Goal: Task Accomplishment & Management: Manage account settings

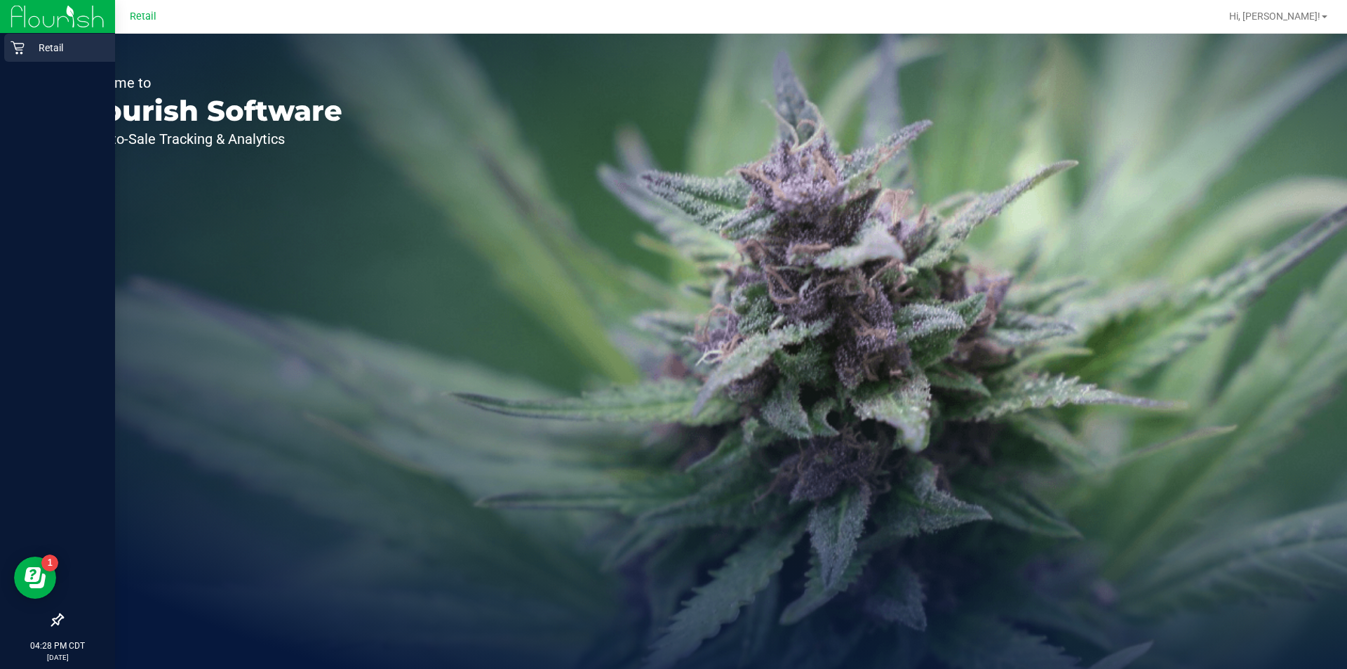
click at [17, 62] on link "Retail" at bounding box center [57, 49] width 115 height 30
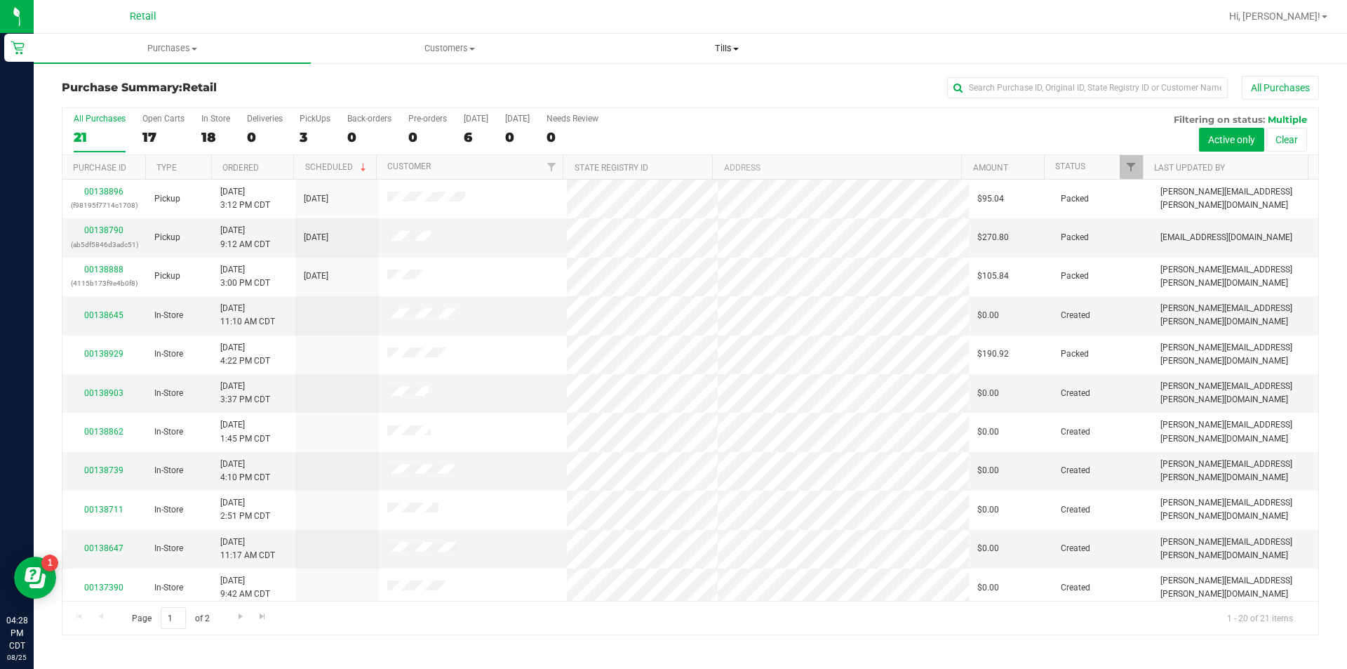
click at [735, 49] on span at bounding box center [736, 49] width 6 height 3
click at [637, 87] on span "Manage tills" at bounding box center [635, 85] width 95 height 12
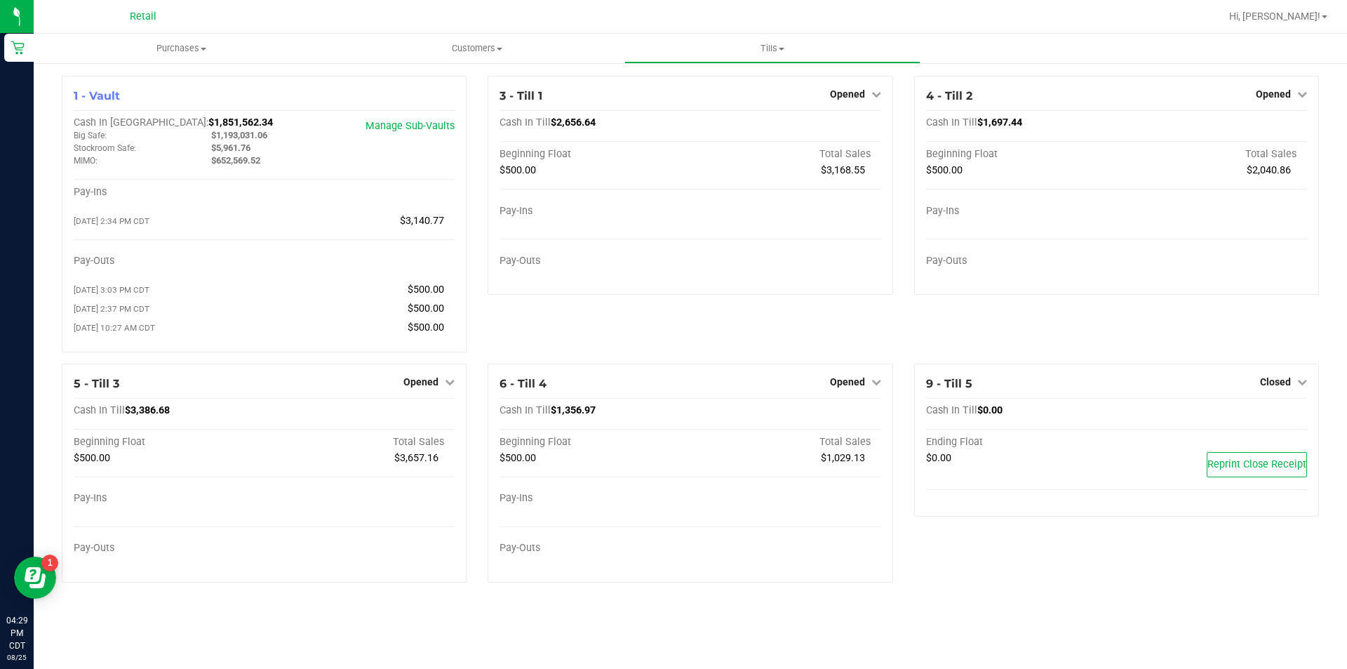
click at [451, 387] on icon at bounding box center [450, 382] width 10 height 10
click at [427, 415] on link "Close Till" at bounding box center [423, 410] width 38 height 11
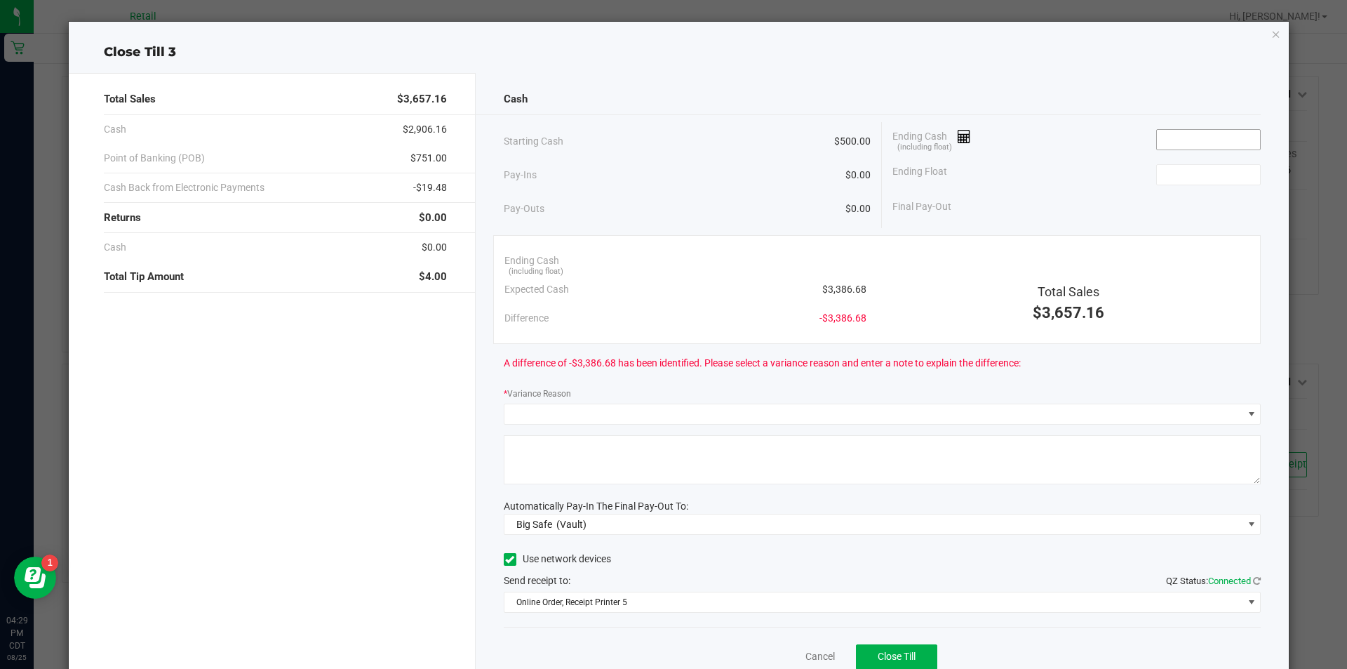
click at [1175, 139] on input at bounding box center [1208, 140] width 103 height 20
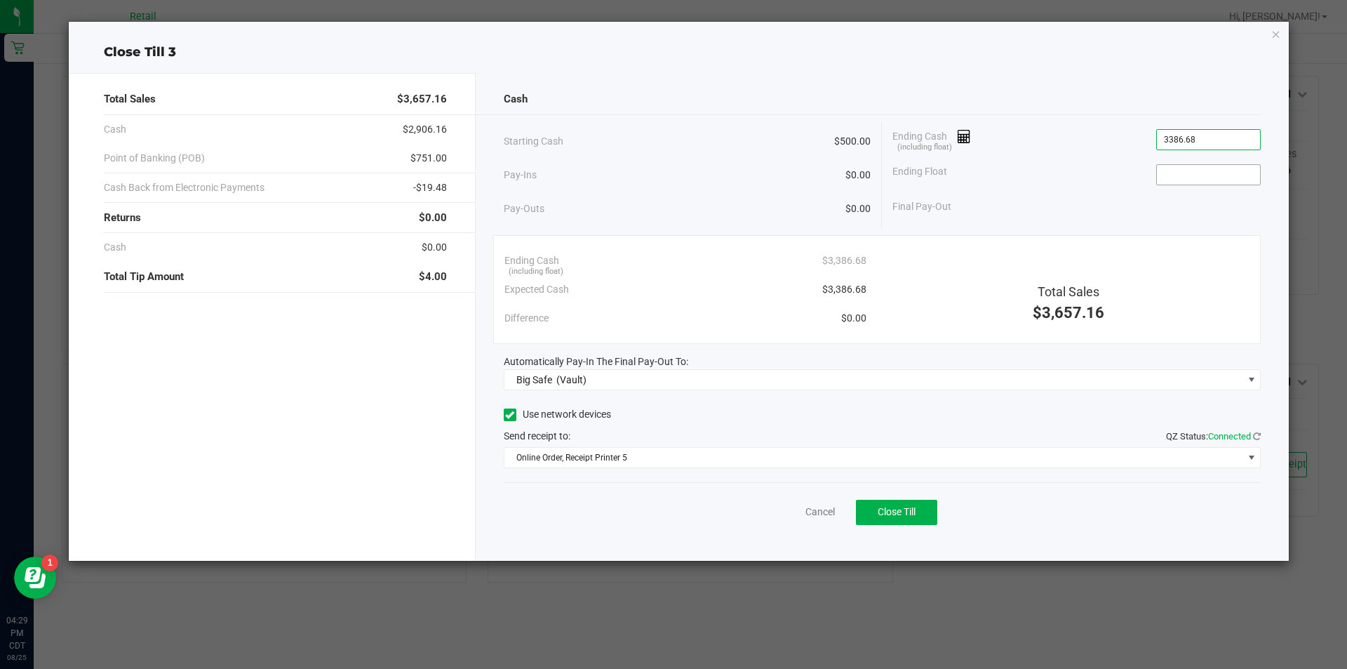
click at [1179, 178] on input at bounding box center [1208, 175] width 103 height 20
type input "$3,386.68"
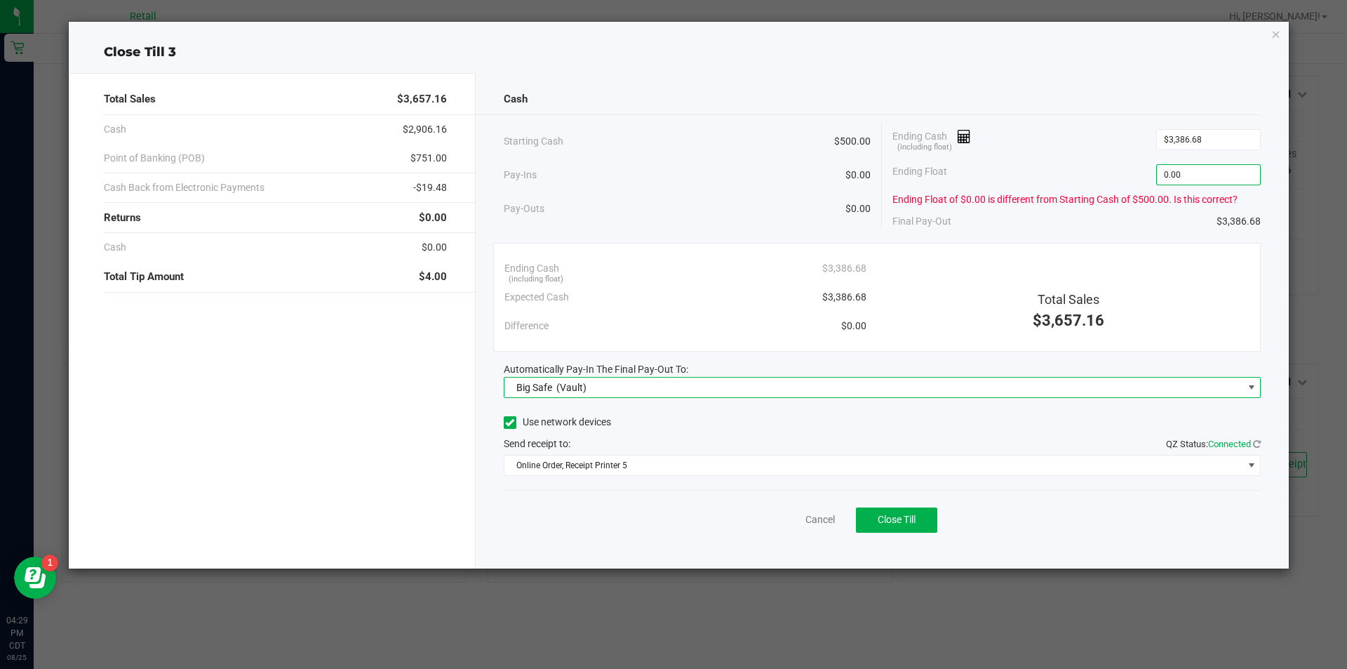
click at [1251, 387] on span at bounding box center [1251, 387] width 11 height 11
type input "$0.00"
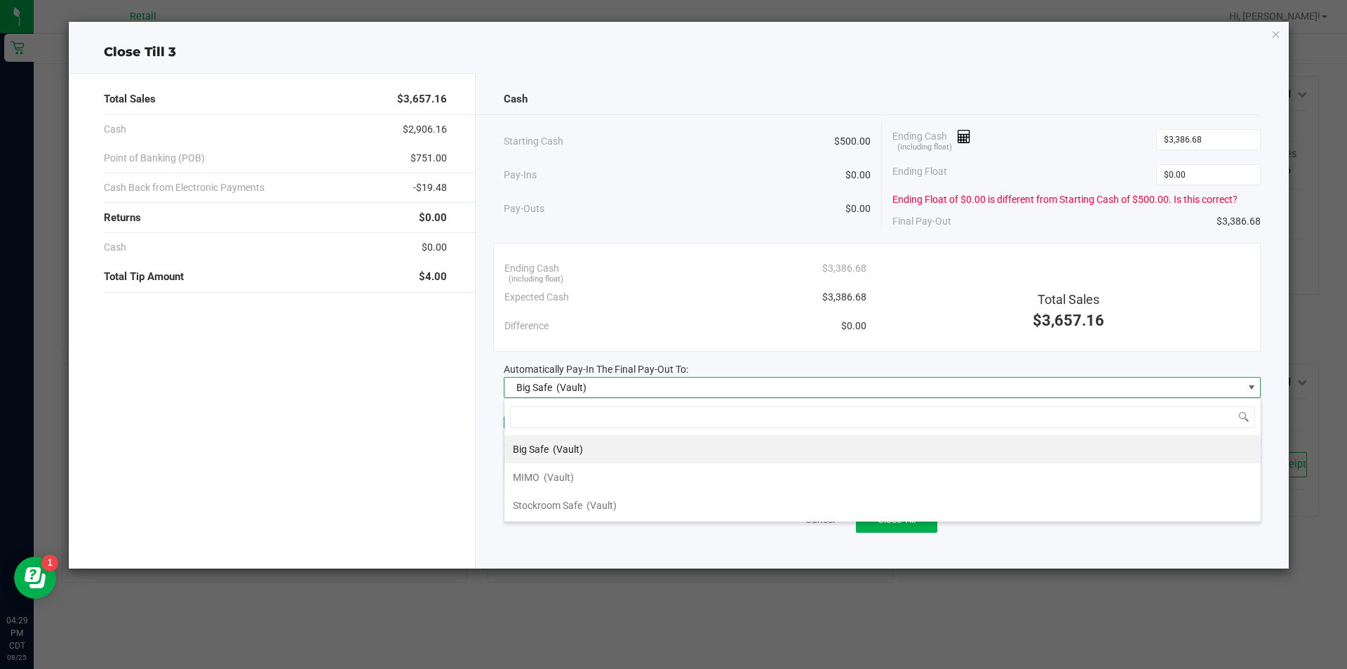
scroll to position [21, 757]
click at [528, 479] on span "MIMO" at bounding box center [526, 477] width 27 height 11
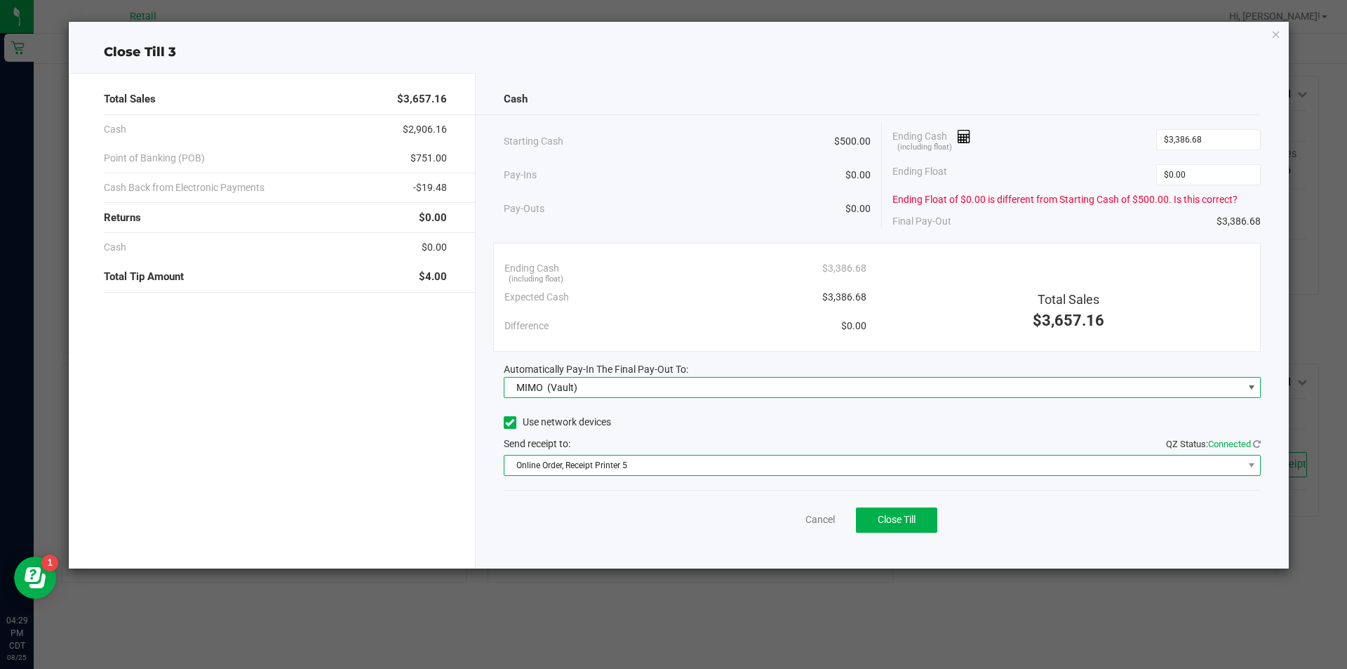
click at [606, 469] on span "Online Order, Receipt Printer 5" at bounding box center [874, 465] width 739 height 20
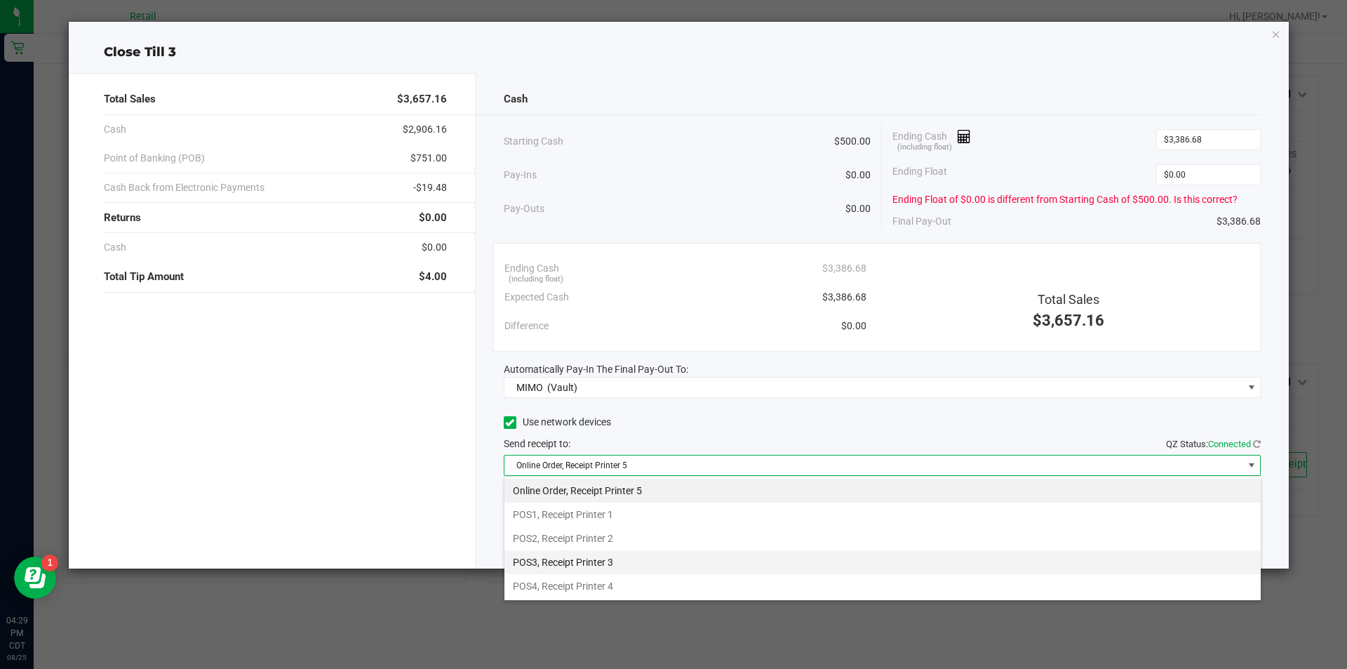
click at [599, 564] on li "POS3, Receipt Printer 3" at bounding box center [883, 562] width 757 height 24
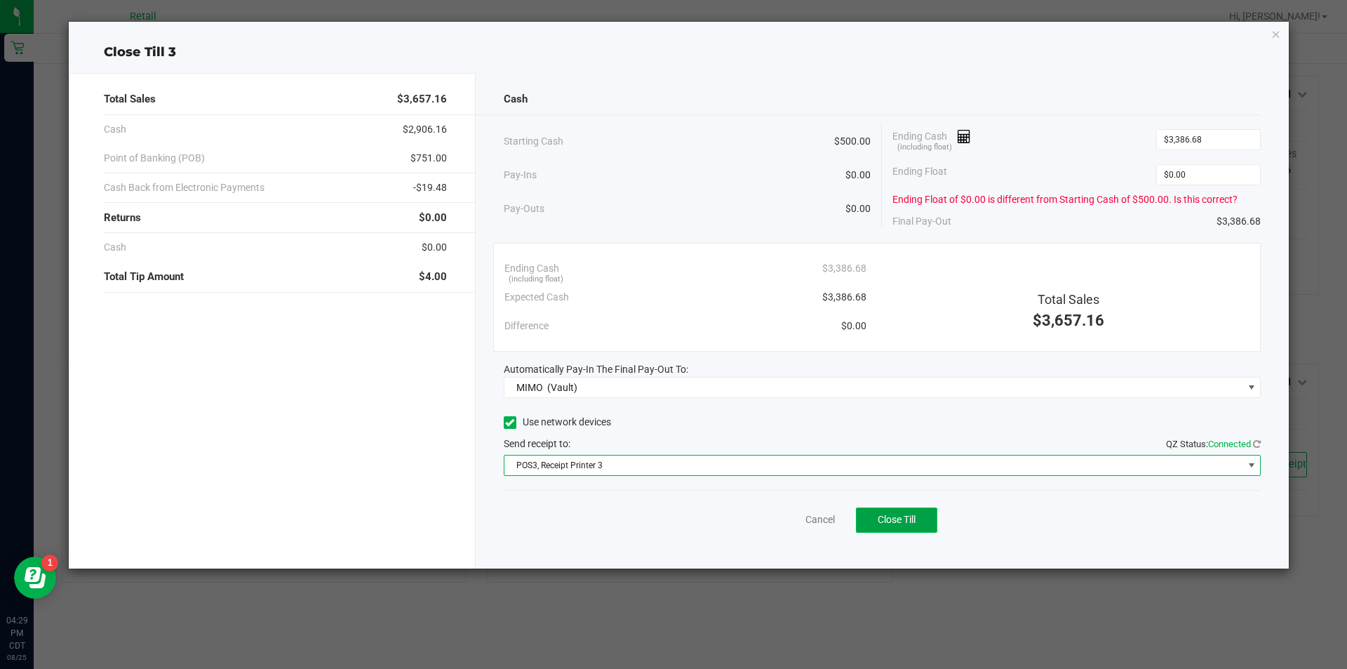
click at [916, 516] on span "Close Till" at bounding box center [897, 519] width 38 height 11
click at [1276, 36] on icon "button" at bounding box center [1277, 33] width 10 height 17
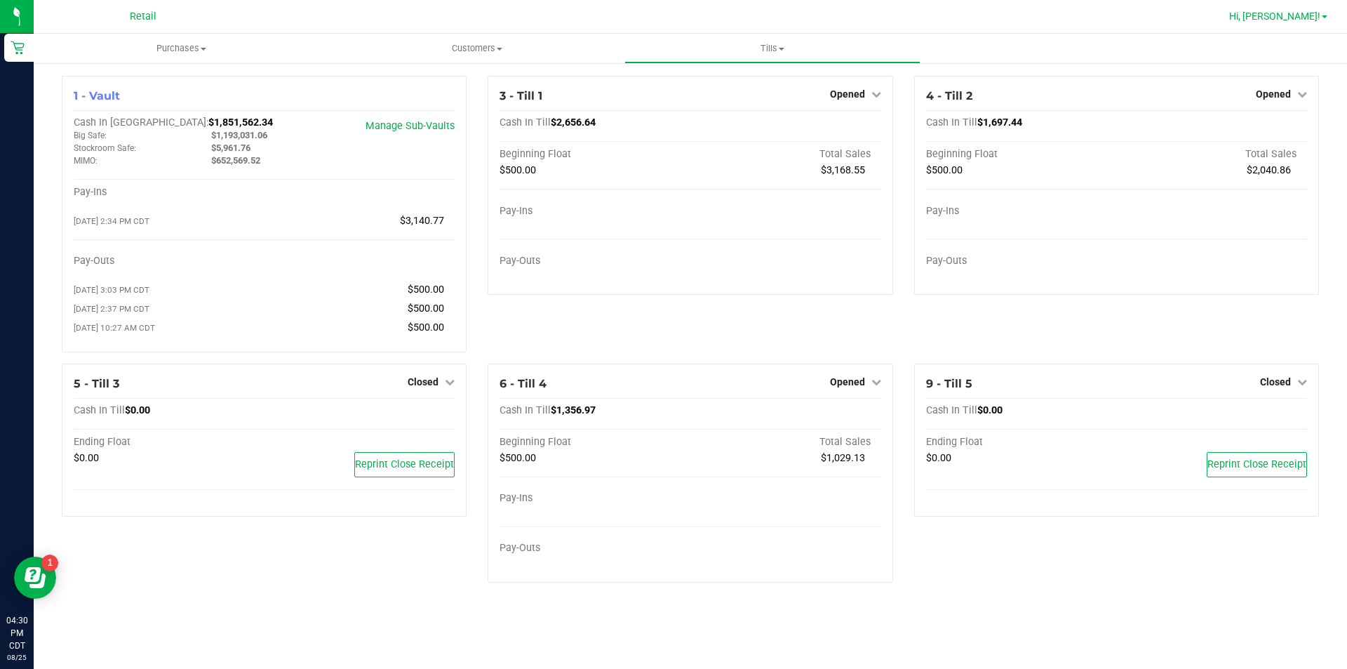
click at [1325, 17] on span at bounding box center [1325, 16] width 6 height 3
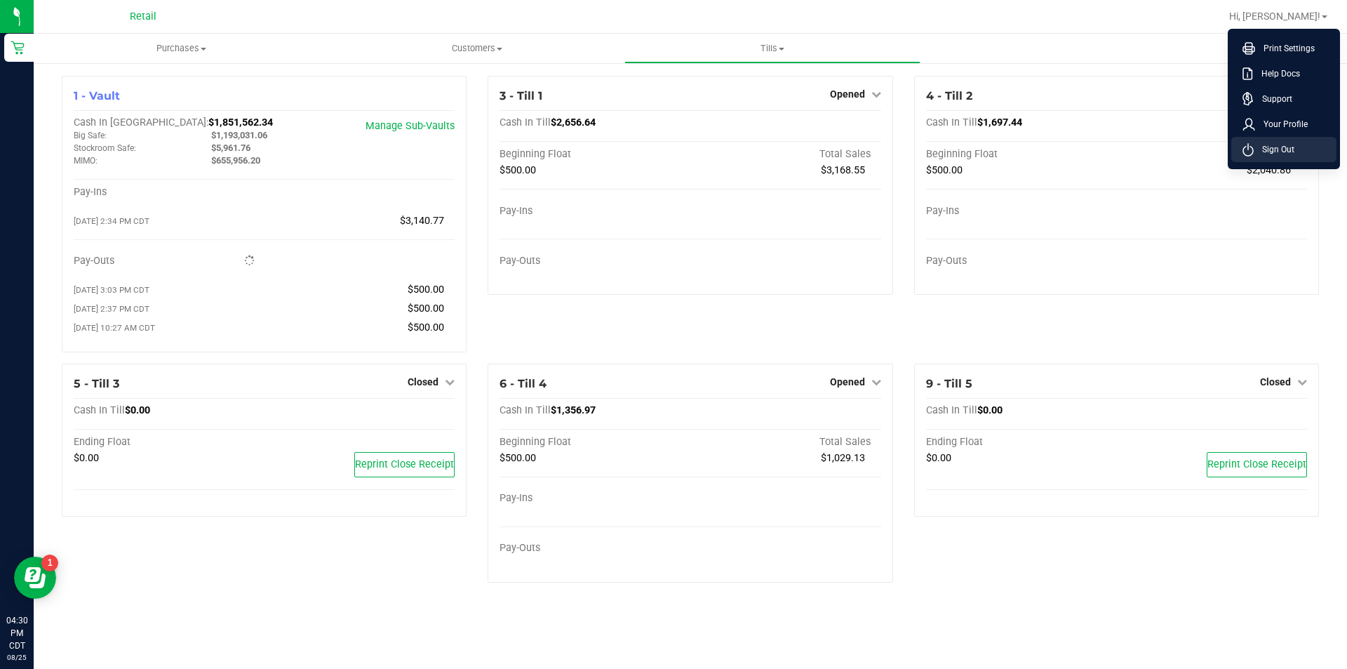
click at [1273, 149] on span "Sign Out" at bounding box center [1274, 149] width 41 height 14
